Goal: Transaction & Acquisition: Purchase product/service

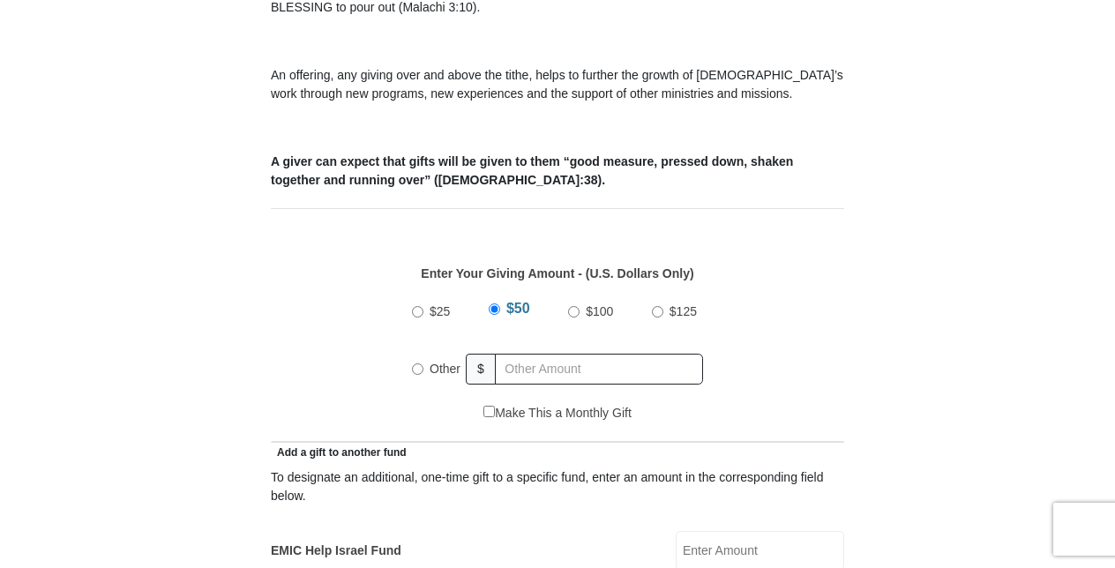
scroll to position [727, 0]
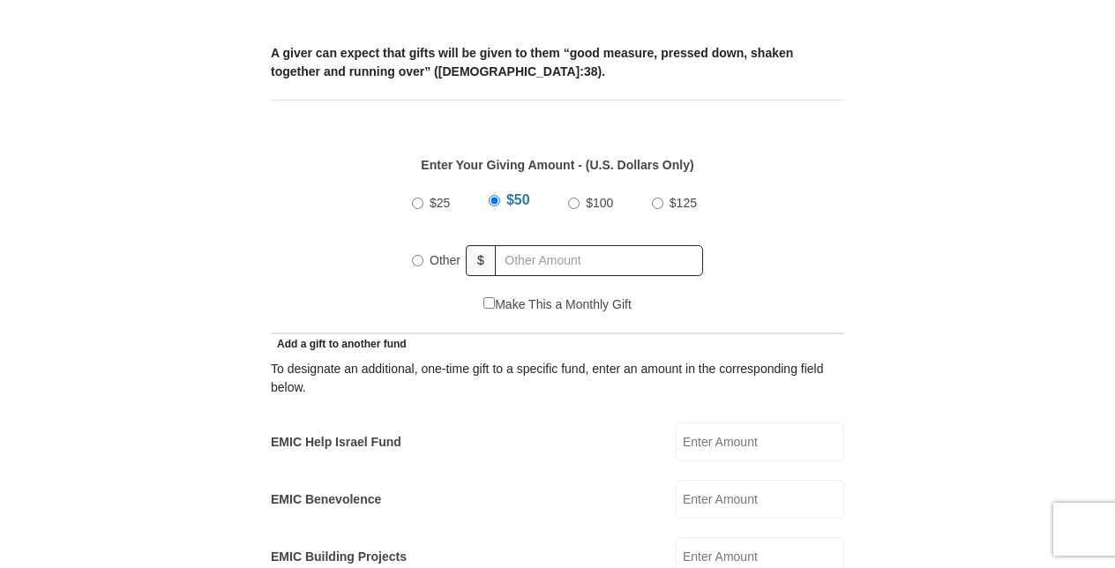
click at [423, 255] on input "Other" at bounding box center [417, 260] width 11 height 11
radio input "true"
click at [565, 245] on input "text" at bounding box center [602, 260] width 202 height 31
click at [665, 245] on input "200" at bounding box center [602, 260] width 202 height 31
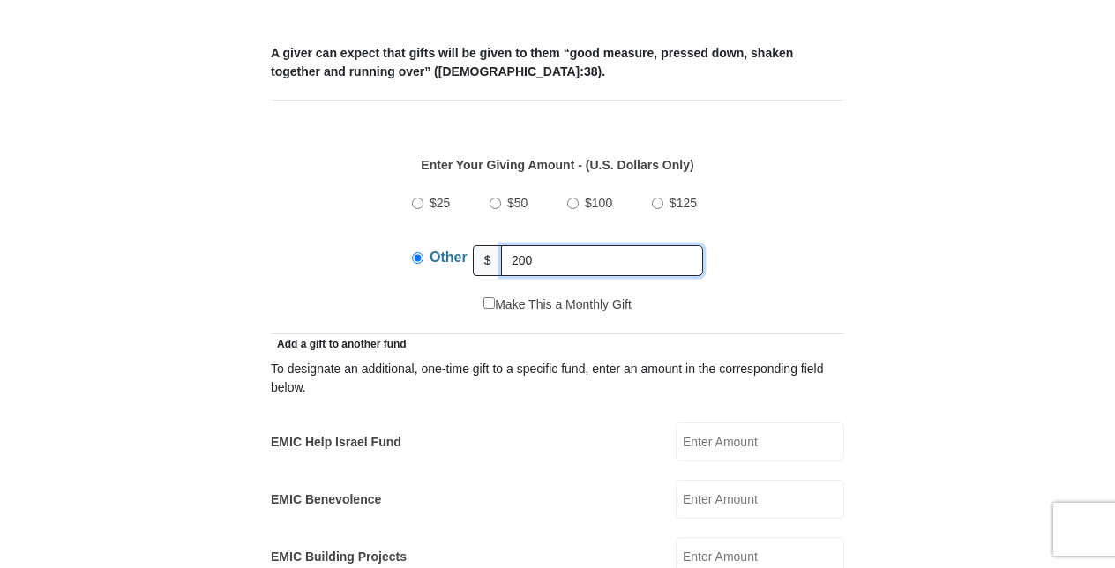
click at [665, 245] on input "200" at bounding box center [602, 260] width 202 height 31
type input "200.00"
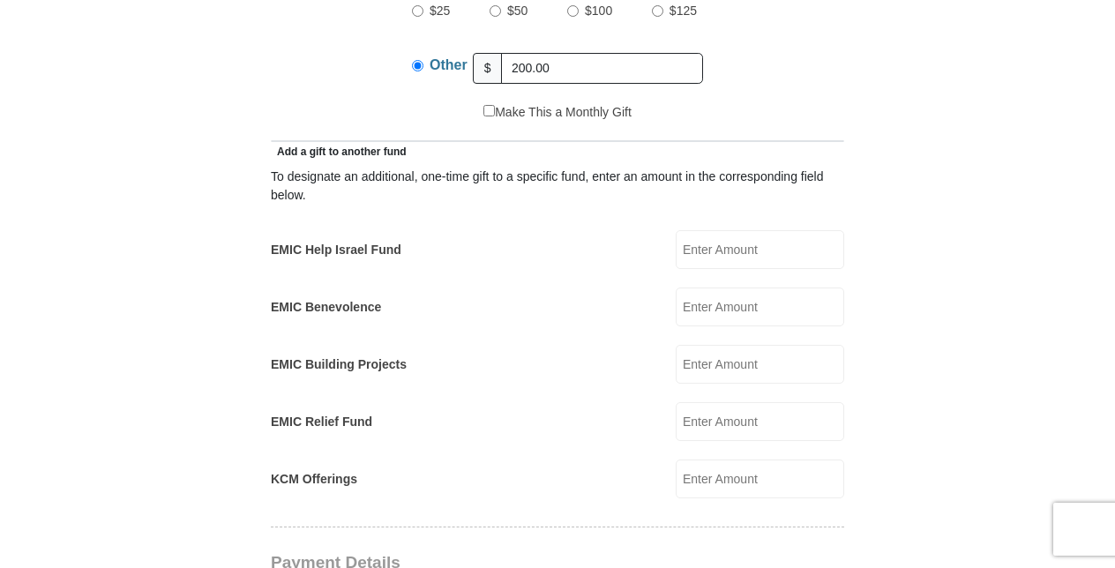
scroll to position [930, 0]
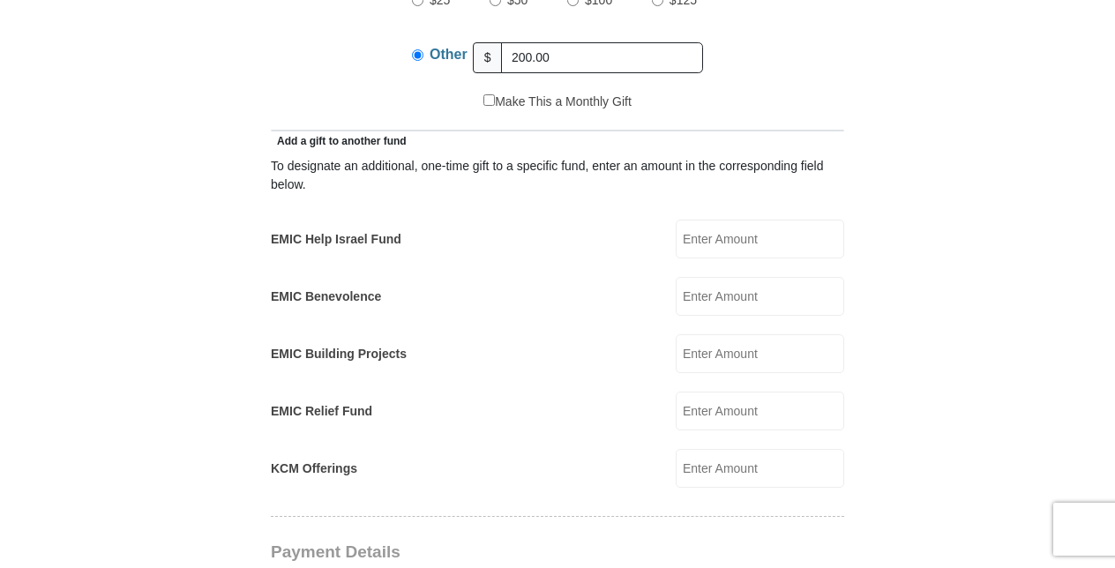
click at [810, 393] on input "EMIC Relief Fund" at bounding box center [760, 411] width 168 height 39
type input "50.00"
click at [853, 449] on form "[GEOGRAPHIC_DATA][DEMOGRAPHIC_DATA] Online Giving Because of gifts like yours, …" at bounding box center [558, 445] width 1006 height 2609
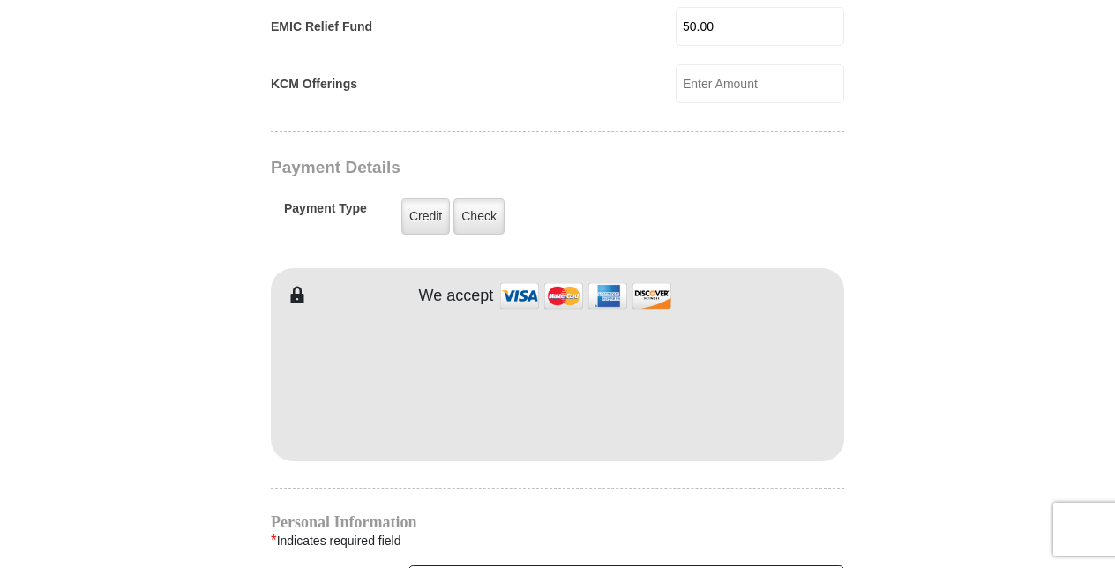
scroll to position [1321, 0]
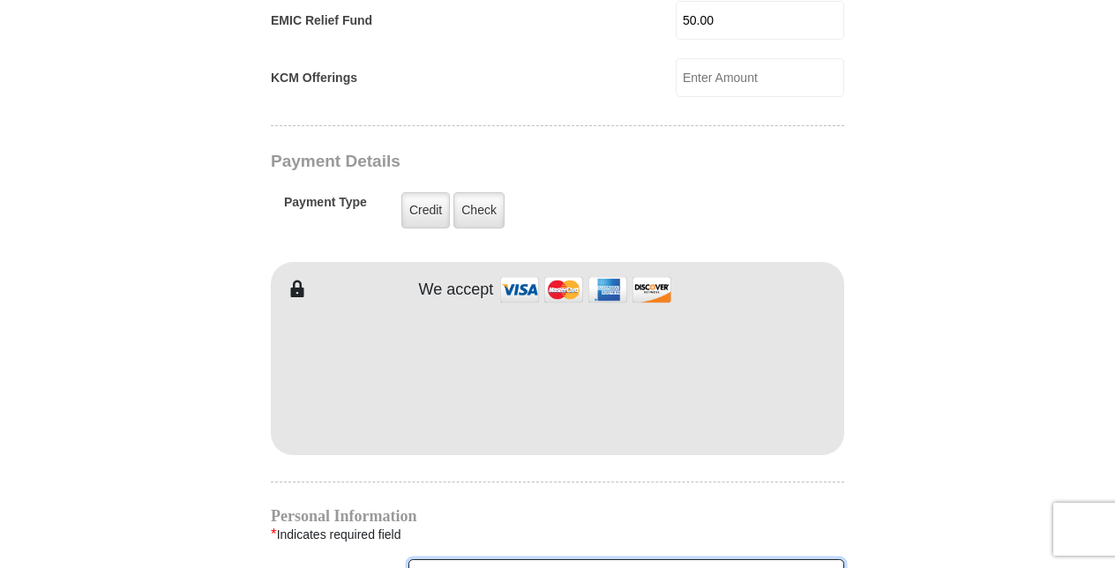
click at [460, 559] on input "First Name *" at bounding box center [626, 574] width 436 height 30
click at [877, 450] on form "[GEOGRAPHIC_DATA][DEMOGRAPHIC_DATA] Online Giving Because of gifts like yours, …" at bounding box center [558, 54] width 1006 height 2609
click at [468, 559] on input "First Name *" at bounding box center [626, 574] width 436 height 30
click at [522, 559] on input "First Name *" at bounding box center [626, 574] width 436 height 30
click at [470, 561] on input "First Name *" at bounding box center [626, 574] width 436 height 30
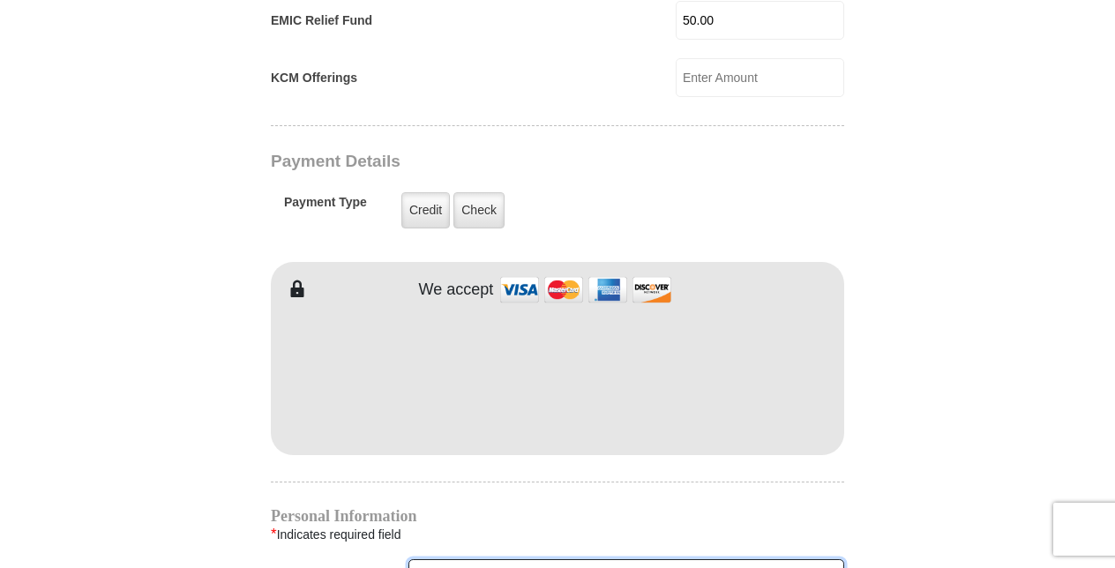
type input "[PERSON_NAME]"
type input "0.00"
type input "[PERSON_NAME]"
type input "[EMAIL_ADDRESS][DOMAIN_NAME]"
type input "[STREET_ADDRESS][US_STATE]"
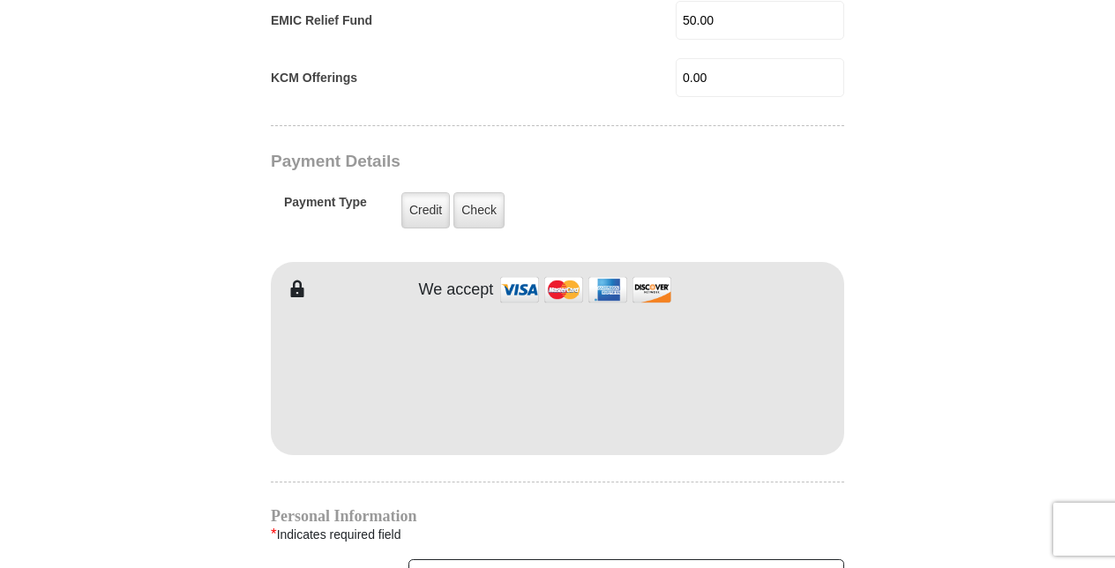
type input "Ashland"
select select "VA"
type input "23005"
type input "8048407479"
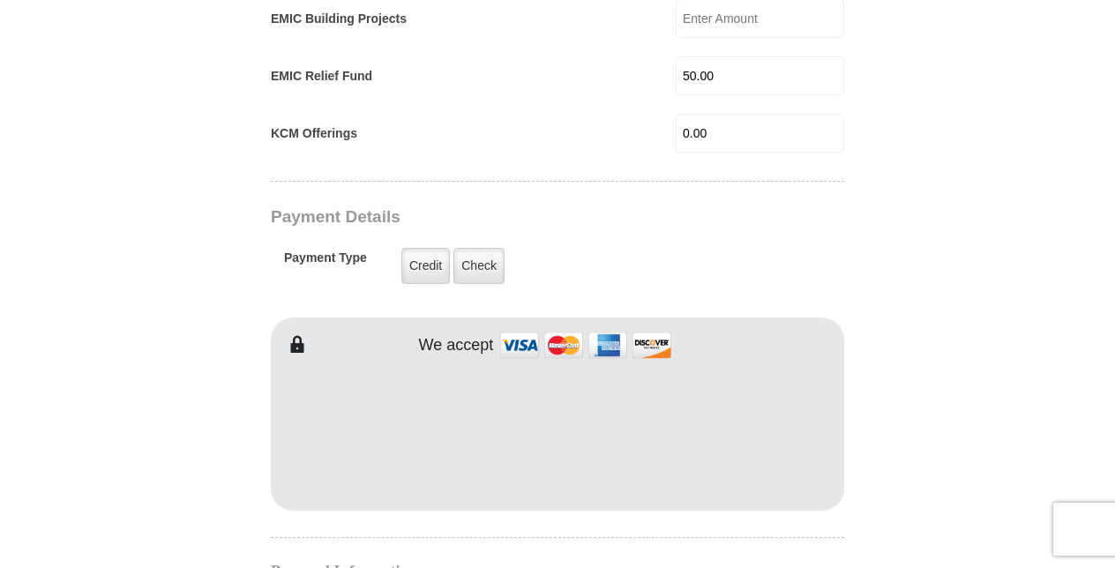
scroll to position [1255, 0]
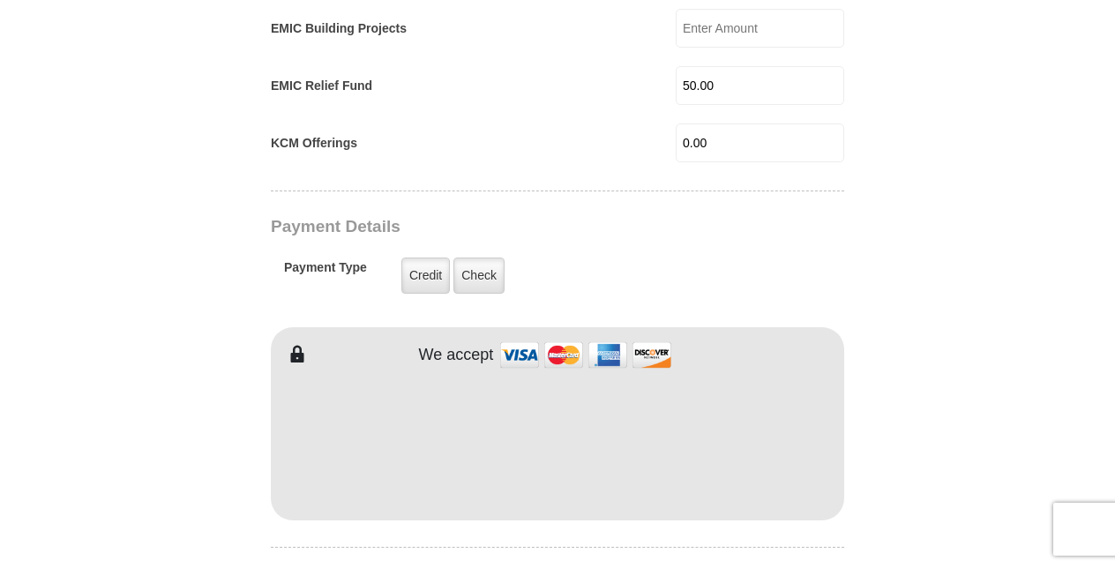
click at [894, 445] on form "[GEOGRAPHIC_DATA][DEMOGRAPHIC_DATA] Online Giving Because of gifts like yours, …" at bounding box center [558, 134] width 1006 height 2638
click at [645, 327] on div "We accept" at bounding box center [557, 423] width 573 height 193
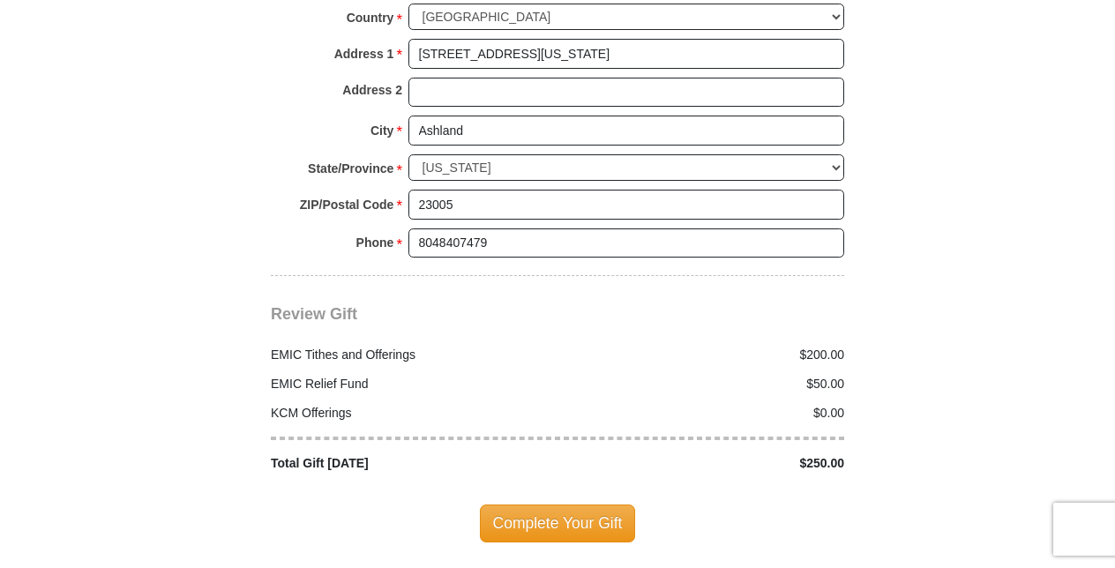
scroll to position [2031, 0]
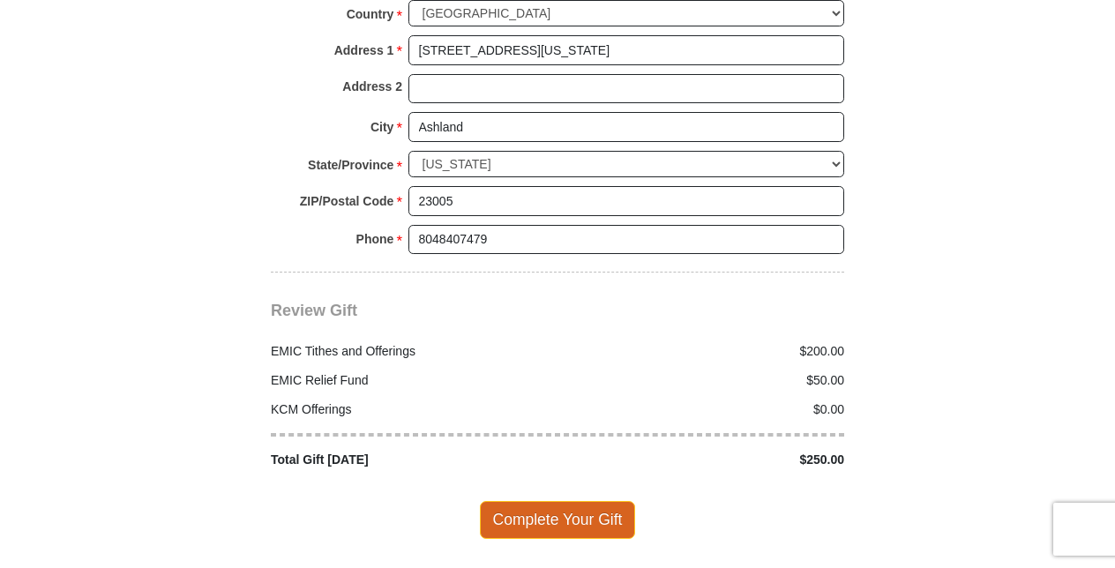
click at [575, 501] on span "Complete Your Gift" at bounding box center [558, 519] width 156 height 37
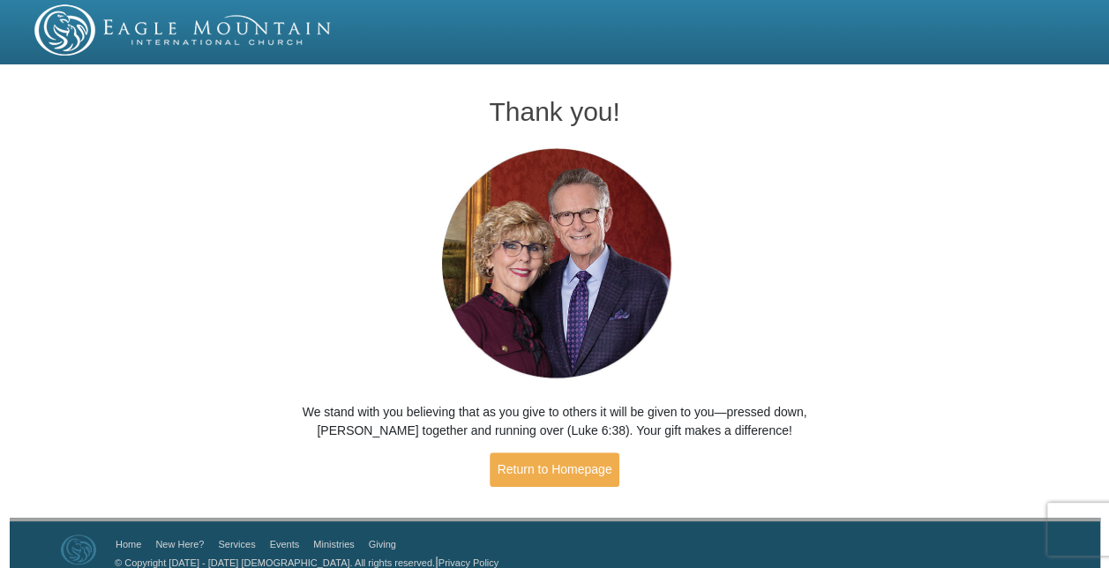
click at [168, 48] on img at bounding box center [183, 29] width 298 height 51
